Goal: Navigation & Orientation: Go to known website

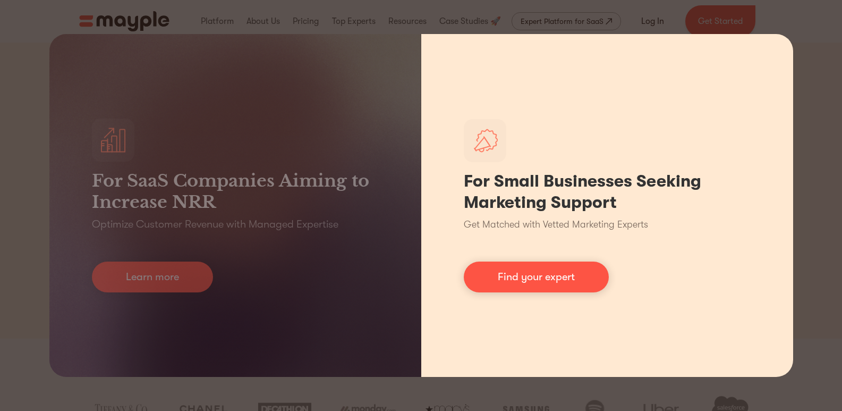
click at [547, 198] on h1 "For Small Businesses Seeking Marketing Support" at bounding box center [607, 192] width 287 height 42
click at [547, 278] on link "Find your expert" at bounding box center [536, 276] width 145 height 31
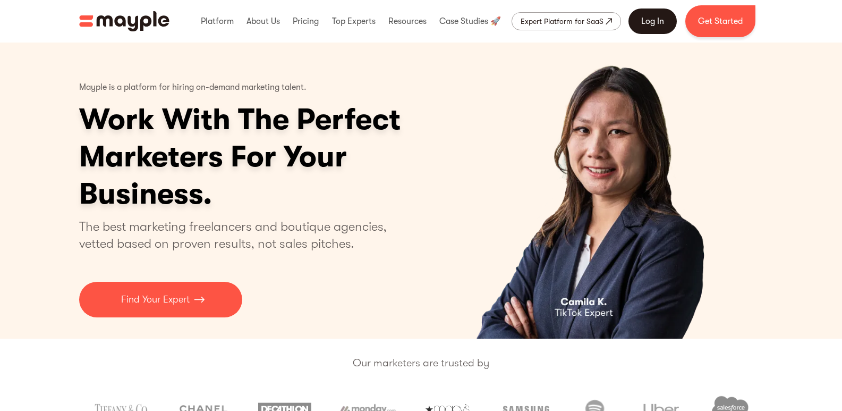
click at [656, 21] on link "Log In" at bounding box center [652, 20] width 48 height 25
